Goal: Task Accomplishment & Management: Use online tool/utility

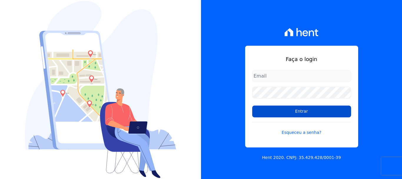
type input "[EMAIL_ADDRESS][DOMAIN_NAME]"
click at [286, 113] on input "Entrar" at bounding box center [301, 111] width 99 height 12
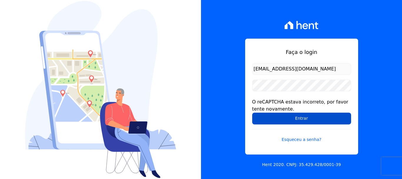
click at [284, 120] on input "Entrar" at bounding box center [301, 118] width 99 height 12
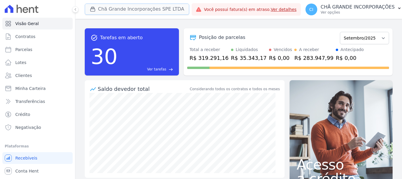
click at [132, 8] on button "Chã Grande Incorporações SPE LTDA" at bounding box center [137, 9] width 104 height 11
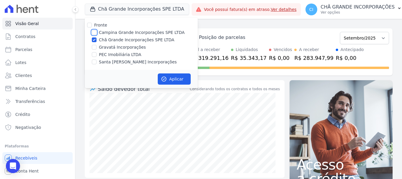
click at [94, 32] on input "Campina Grande Incorporações SPE LTDA" at bounding box center [94, 32] width 5 height 5
checkbox input "true"
click at [94, 40] on input "Chã Grande Incorporações SPE LTDA" at bounding box center [94, 39] width 5 height 5
checkbox input "false"
click at [177, 80] on button "Aplicar" at bounding box center [174, 78] width 33 height 11
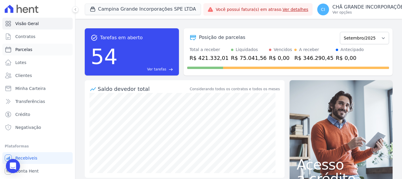
click at [27, 52] on span "Parcelas" at bounding box center [23, 49] width 17 height 6
select select
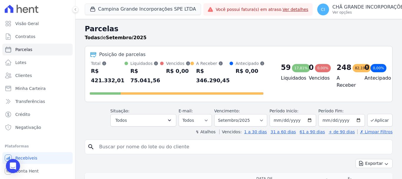
click at [189, 147] on input "search" at bounding box center [243, 147] width 294 height 12
paste input "[PERSON_NAME] De [PERSON_NAME]"
type input "[PERSON_NAME] De [PERSON_NAME]"
select select
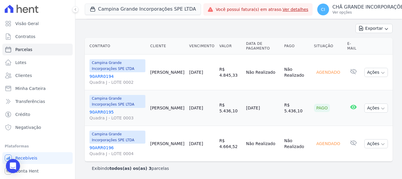
scroll to position [76, 0]
click at [360, 11] on p "Ver opções" at bounding box center [369, 12] width 74 height 5
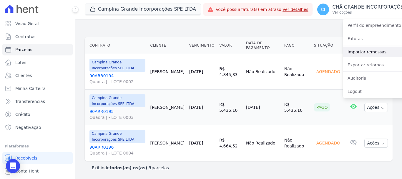
click at [350, 51] on link "Importar remessas" at bounding box center [380, 51] width 75 height 11
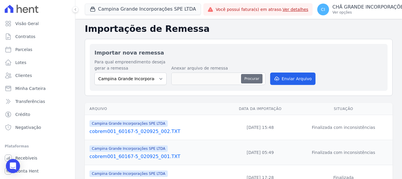
click at [246, 81] on button "Procurar" at bounding box center [251, 78] width 21 height 9
type input "cobrem001_60167-5_050925_001.TXT"
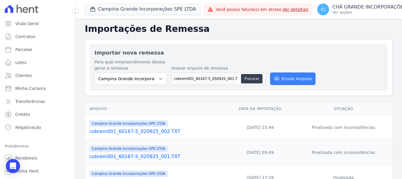
click at [290, 73] on button "Enviar Arquivo" at bounding box center [292, 78] width 45 height 12
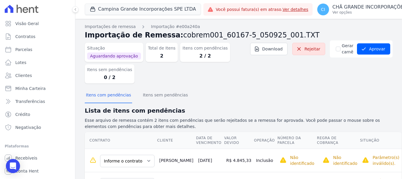
scroll to position [31, 0]
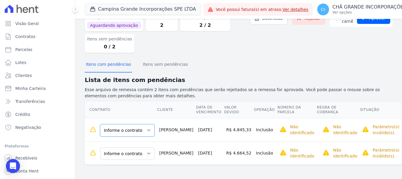
click at [146, 130] on select "Informe o contrato 90ARR0194 90ARR0195 90ARR0196" at bounding box center [127, 130] width 54 height 12
click at [136, 129] on select "Informe o contrato 90ARR0194 90ARR0195 90ARR0196" at bounding box center [127, 130] width 54 height 12
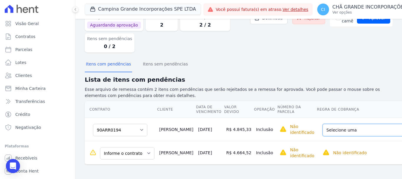
click at [324, 132] on select "Selecione uma Nova Parcela Avulsa Parcela Avulsa Existente Intercalada (4 X R$ …" at bounding box center [365, 130] width 87 height 12
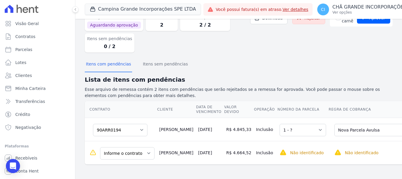
scroll to position [46, 0]
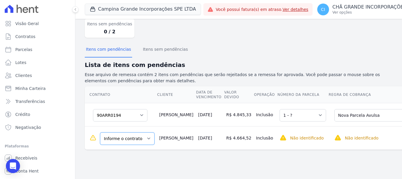
click at [129, 142] on select "Informe o contrato 90ARR0194 90ARR0195 90ARR0196" at bounding box center [127, 138] width 54 height 12
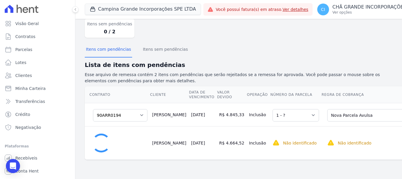
scroll to position [36, 0]
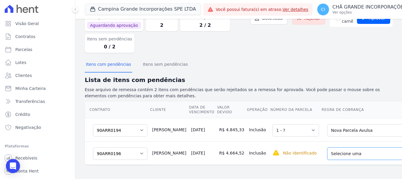
click at [327, 147] on select "Selecione uma Nova Parcela Avulsa Parcela Avulsa Existente Parcela Normal (48 X…" at bounding box center [370, 153] width 87 height 12
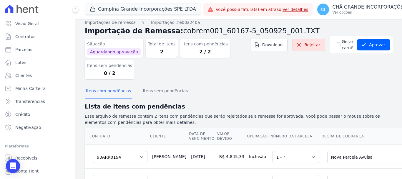
scroll to position [0, 0]
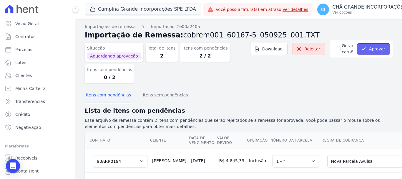
click at [365, 46] on button "Aprovar" at bounding box center [373, 48] width 33 height 11
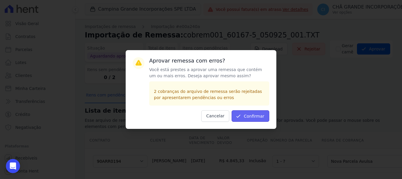
click at [253, 119] on button "Confirmar" at bounding box center [250, 115] width 38 height 11
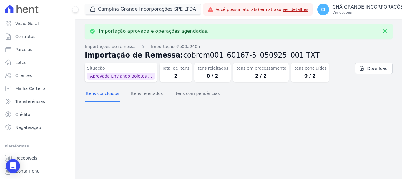
click at [194, 103] on section "Itens concluídos Itens rejeitados Itens com pendências" at bounding box center [239, 95] width 308 height 18
click at [197, 96] on button "Itens com pendências" at bounding box center [196, 93] width 47 height 15
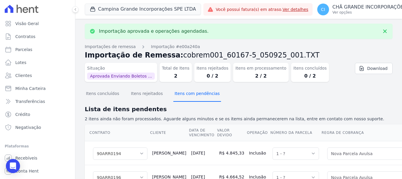
click at [197, 96] on button "Itens com pendências" at bounding box center [196, 93] width 47 height 15
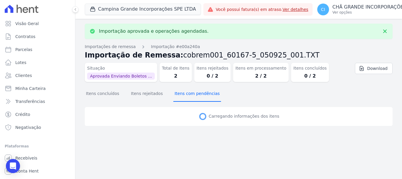
click at [197, 96] on button "Itens com pendências" at bounding box center [196, 93] width 47 height 15
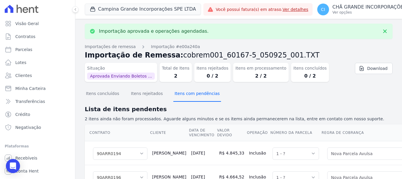
click at [197, 96] on button "Itens com pendências" at bounding box center [196, 93] width 47 height 15
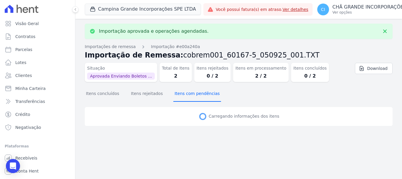
click at [197, 96] on button "Itens com pendências" at bounding box center [196, 93] width 47 height 15
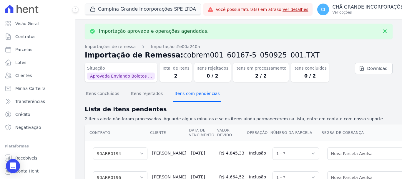
click at [197, 96] on button "Itens com pendências" at bounding box center [196, 93] width 47 height 15
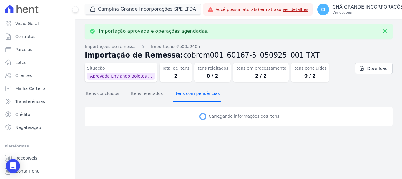
click at [197, 96] on button "Itens com pendências" at bounding box center [196, 93] width 47 height 15
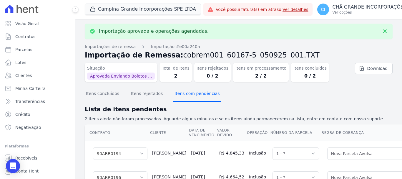
click at [197, 96] on button "Itens com pendências" at bounding box center [196, 93] width 47 height 15
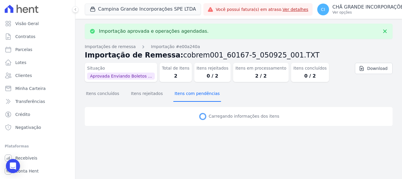
click at [197, 96] on button "Itens com pendências" at bounding box center [196, 93] width 47 height 15
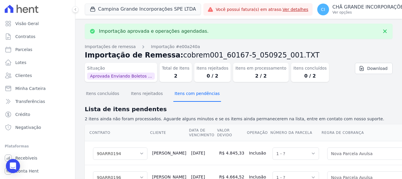
click at [197, 96] on button "Itens com pendências" at bounding box center [196, 93] width 47 height 15
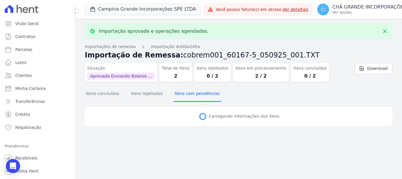
click at [197, 96] on button "Itens com pendências" at bounding box center [196, 93] width 47 height 15
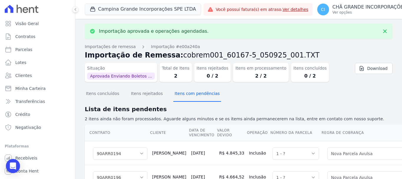
click at [197, 96] on button "Itens com pendências" at bounding box center [196, 93] width 47 height 15
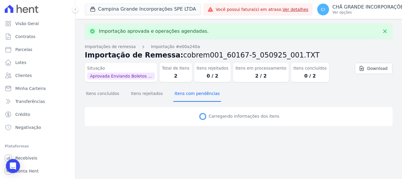
click at [197, 96] on button "Itens com pendências" at bounding box center [196, 93] width 47 height 15
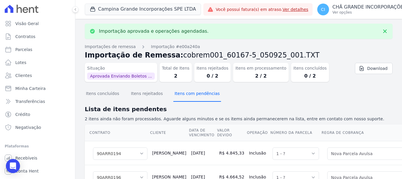
click at [197, 96] on button "Itens com pendências" at bounding box center [196, 93] width 47 height 15
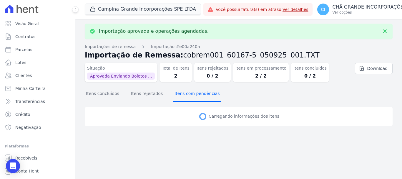
click at [197, 96] on button "Itens com pendências" at bounding box center [196, 93] width 47 height 15
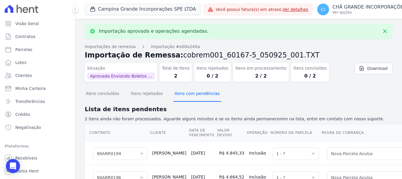
click at [197, 96] on button "Itens com pendências" at bounding box center [196, 93] width 47 height 15
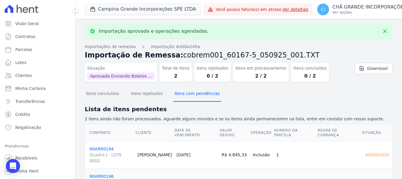
click at [197, 96] on button "Itens com pendências" at bounding box center [196, 93] width 47 height 15
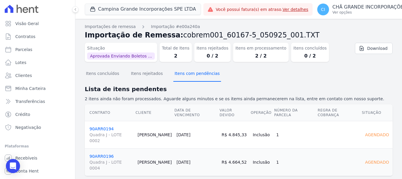
click at [187, 74] on button "Itens com pendências" at bounding box center [196, 73] width 47 height 15
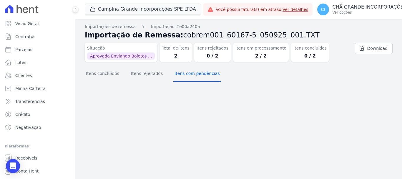
click at [187, 74] on button "Itens com pendências" at bounding box center [196, 73] width 47 height 15
click at [107, 76] on button "Itens concluídos" at bounding box center [103, 73] width 36 height 15
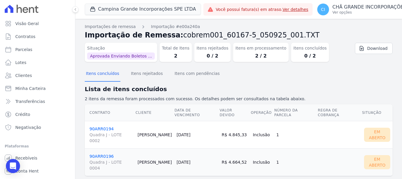
click at [102, 126] on link "90ARR0194 Quadra J - LOTE 0002" at bounding box center [111, 134] width 44 height 17
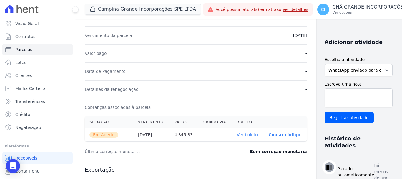
scroll to position [118, 0]
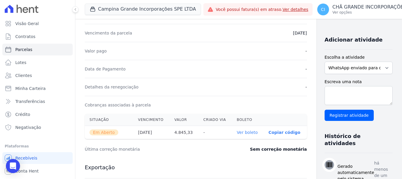
click at [237, 131] on link "Ver boleto" at bounding box center [247, 132] width 21 height 5
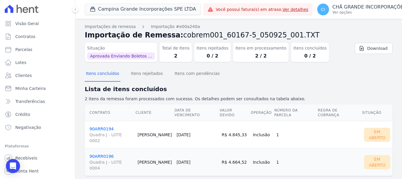
click at [101, 154] on link "90ARR0196 Quadra J - LOTE 0004" at bounding box center [111, 162] width 44 height 17
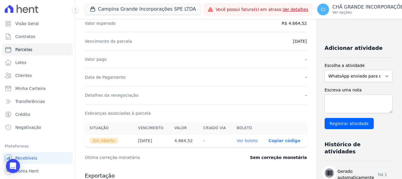
scroll to position [118, 0]
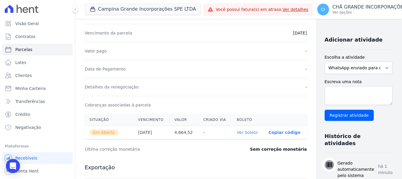
click at [237, 133] on link "Ver boleto" at bounding box center [247, 132] width 21 height 5
